Goal: Transaction & Acquisition: Purchase product/service

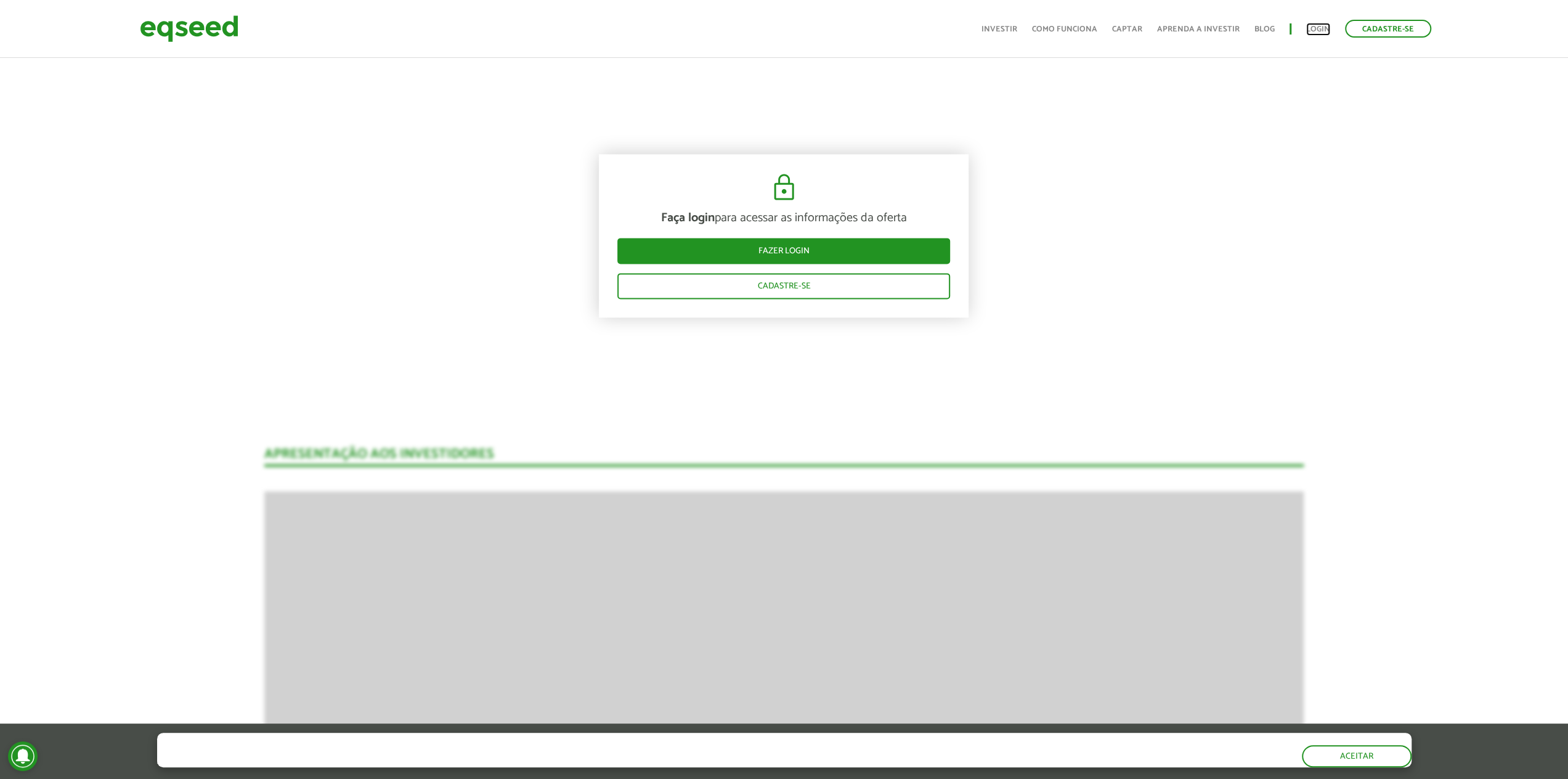
click at [1317, 25] on link "Login" at bounding box center [1318, 29] width 24 height 8
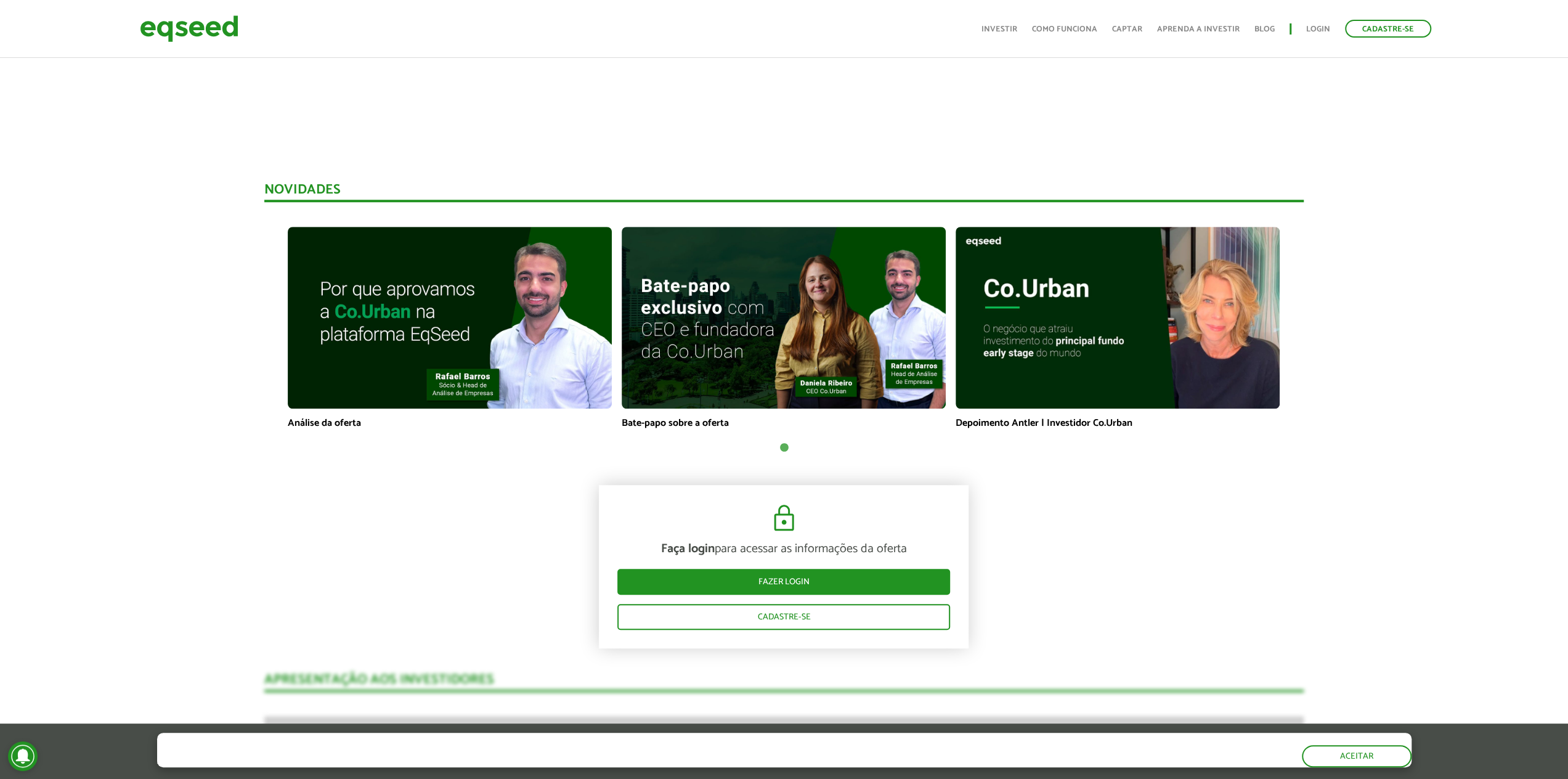
scroll to position [432, 0]
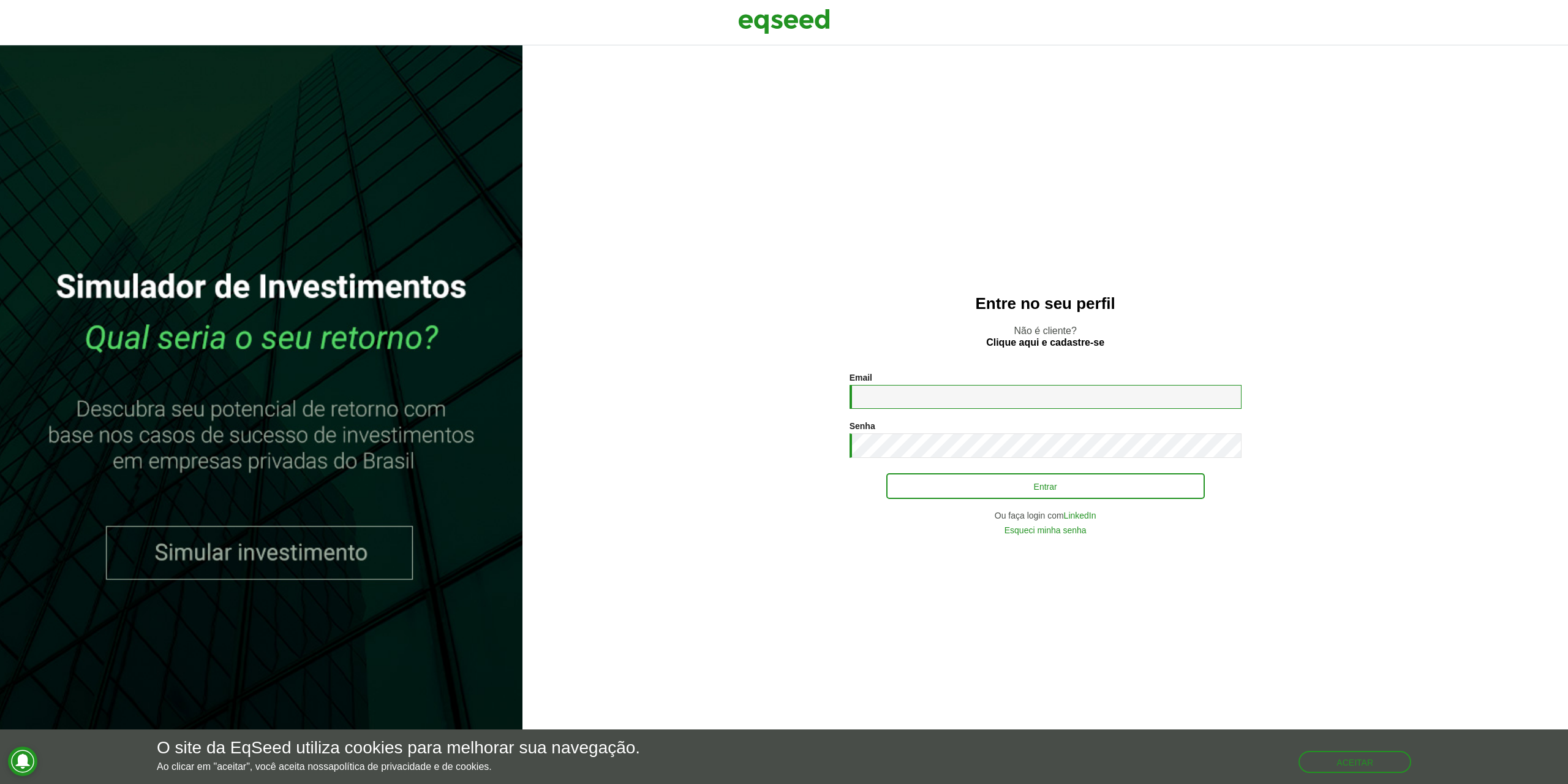
type input "**********"
click at [1018, 487] on button "Entrar" at bounding box center [1046, 486] width 319 height 24
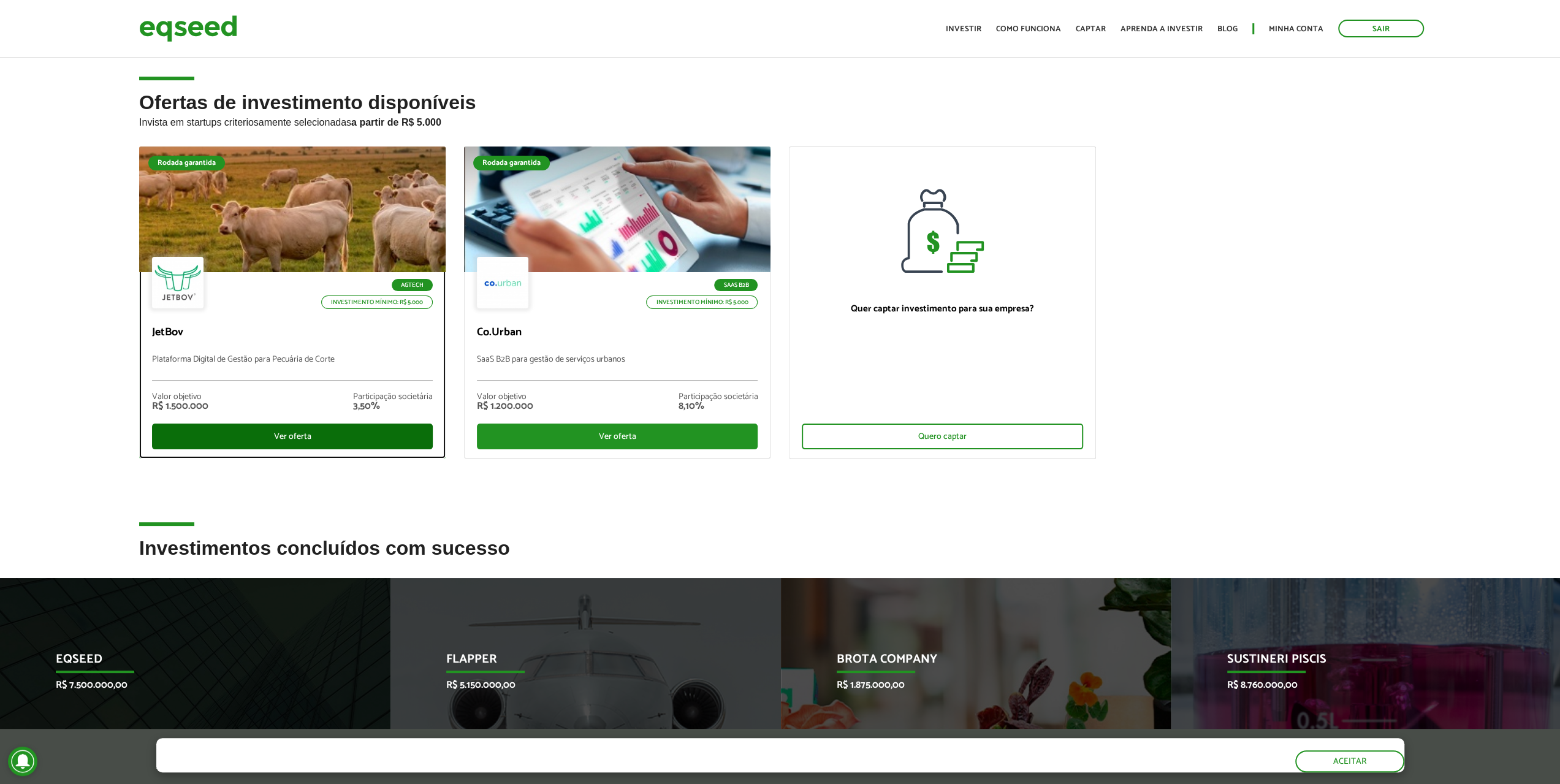
click at [270, 432] on div "Ver oferta" at bounding box center [292, 435] width 281 height 25
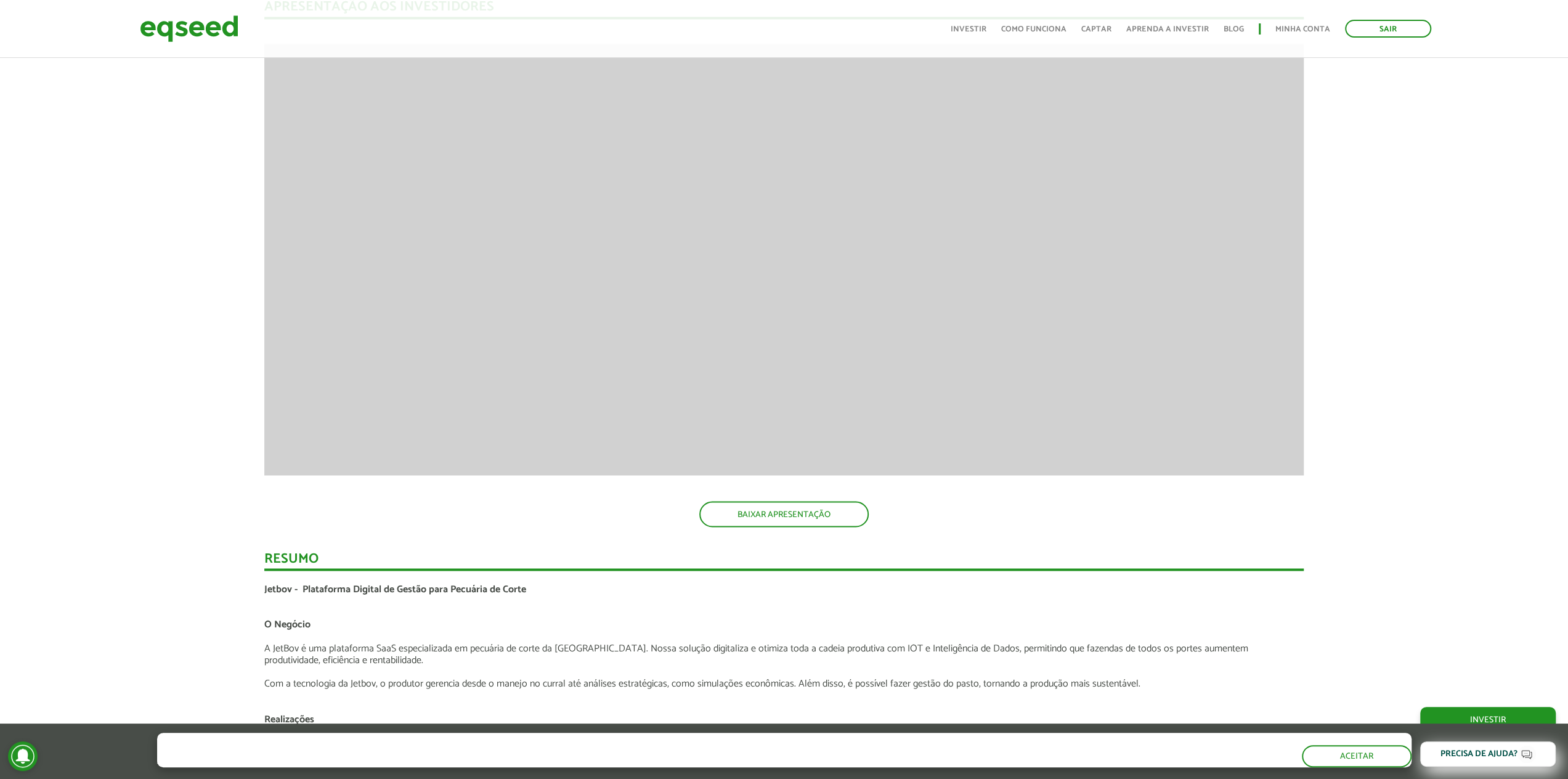
scroll to position [1867, 0]
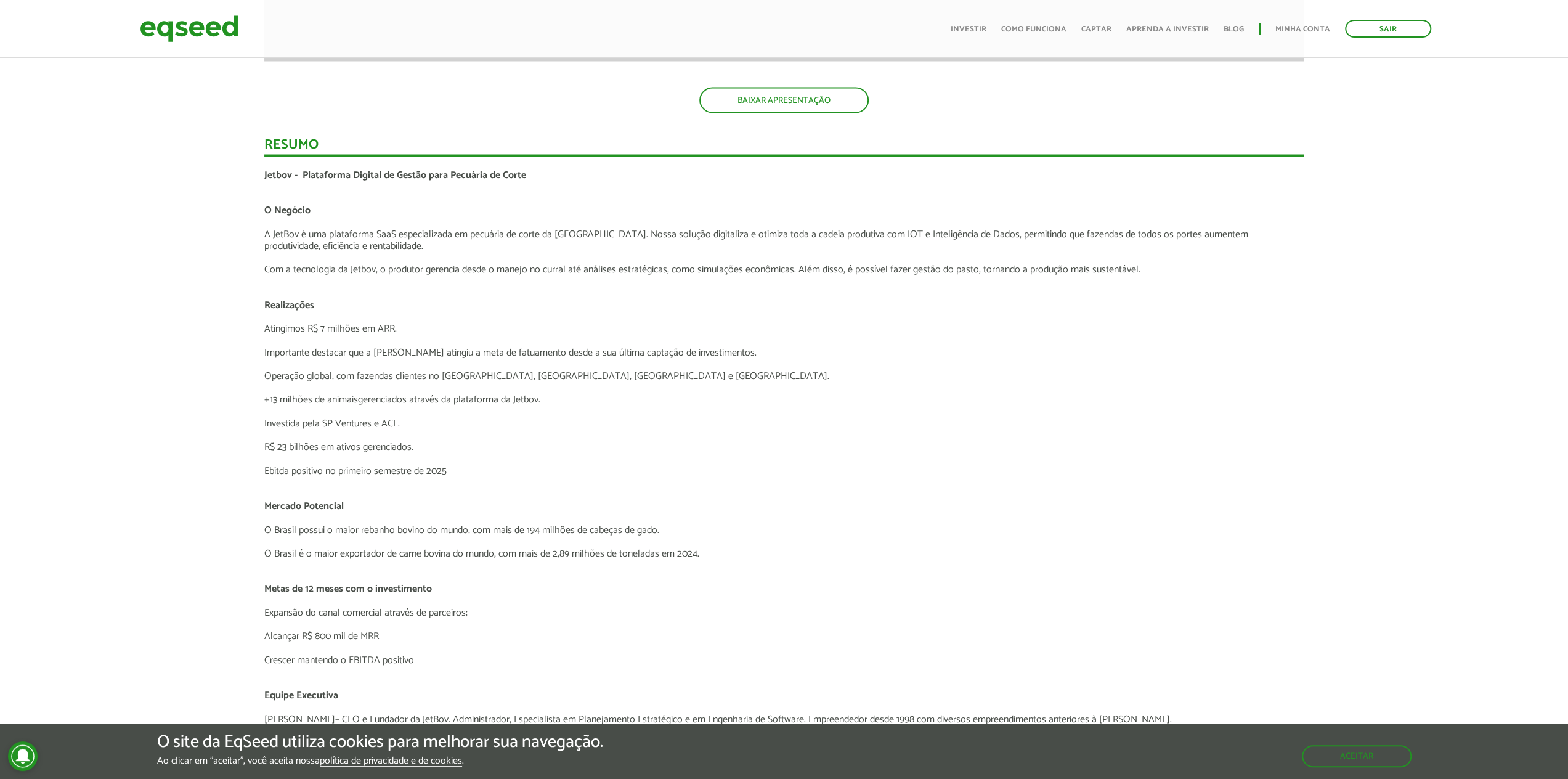
scroll to position [2299, 0]
